Goal: Information Seeking & Learning: Learn about a topic

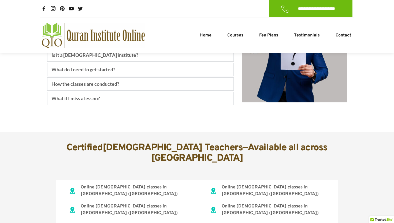
scroll to position [2000, 0]
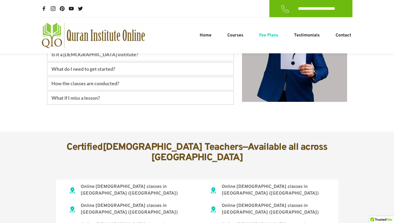
click at [271, 35] on span "Fee Plans" at bounding box center [268, 35] width 19 height 6
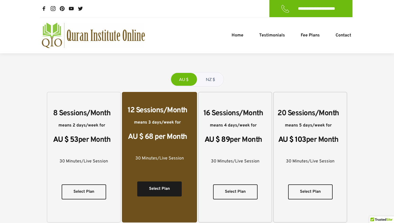
scroll to position [157, 0]
